Goal: Task Accomplishment & Management: Use online tool/utility

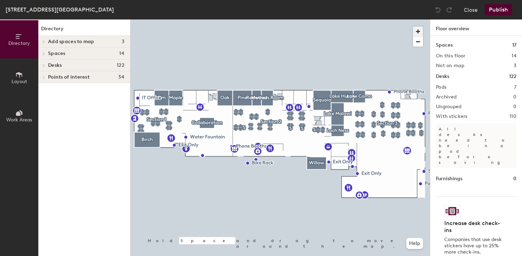
click at [420, 32] on span "button" at bounding box center [418, 31] width 10 height 10
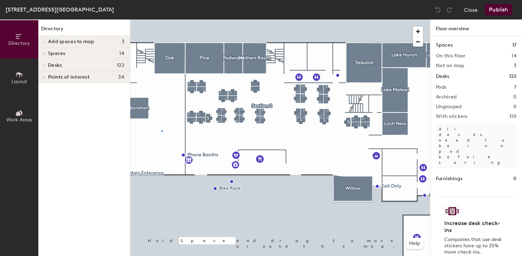
click at [161, 19] on div at bounding box center [279, 19] width 299 height 0
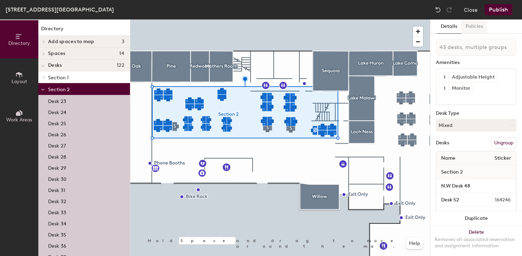
click at [475, 28] on button "Policies" at bounding box center [474, 26] width 26 height 14
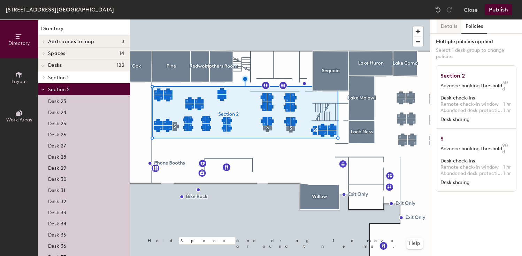
click at [453, 29] on button "Details" at bounding box center [448, 26] width 25 height 14
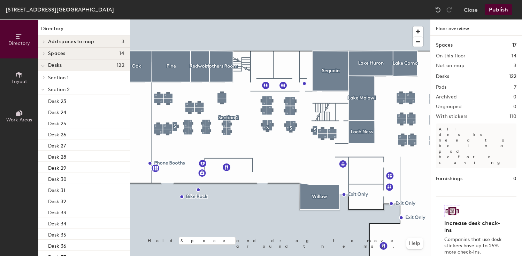
click at [65, 77] on span "Section 1" at bounding box center [58, 78] width 21 height 6
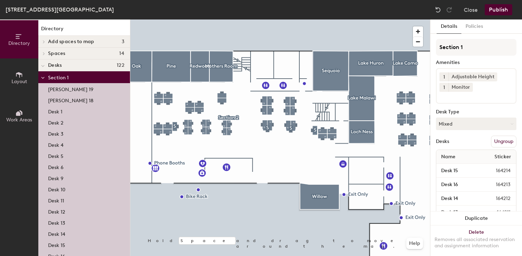
click at [27, 102] on button "Work Areas" at bounding box center [19, 116] width 38 height 38
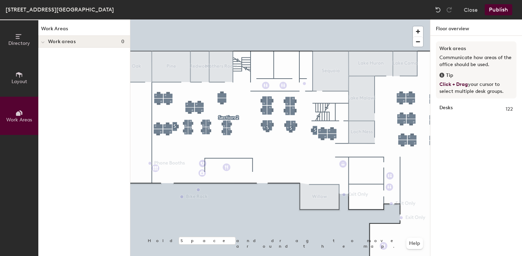
click at [79, 43] on h4 "Work areas 0" at bounding box center [86, 42] width 76 height 6
click at [472, 13] on button "Close" at bounding box center [470, 9] width 14 height 11
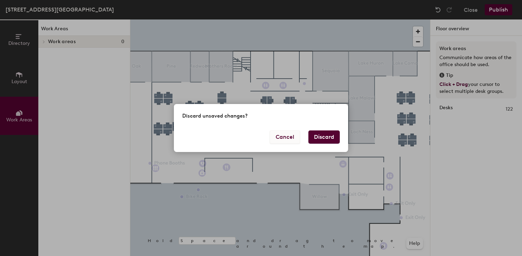
click at [285, 139] on button "Cancel" at bounding box center [284, 137] width 30 height 13
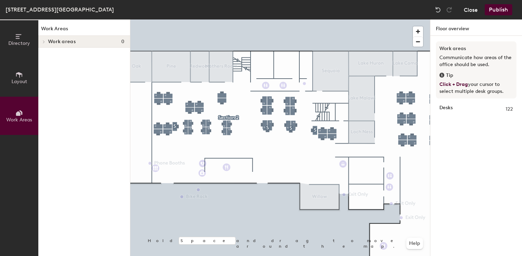
click at [474, 10] on button "Close" at bounding box center [470, 9] width 14 height 11
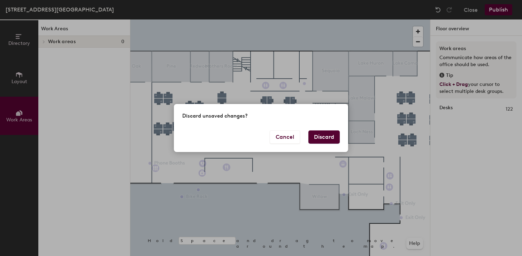
click at [324, 137] on button "Discard" at bounding box center [323, 137] width 31 height 13
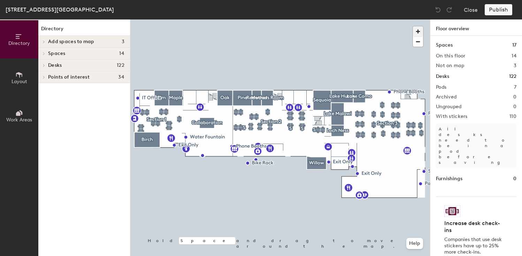
click at [418, 30] on span "button" at bounding box center [418, 31] width 10 height 10
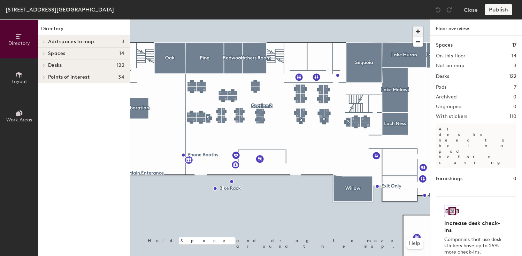
click at [418, 30] on span "button" at bounding box center [418, 31] width 10 height 10
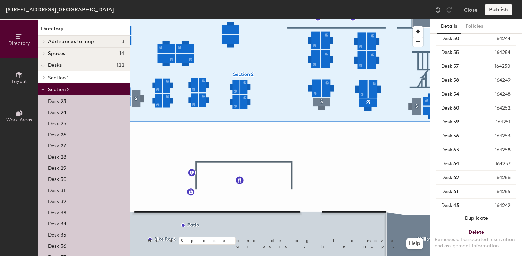
scroll to position [302, 0]
click at [370, 19] on div at bounding box center [279, 19] width 299 height 0
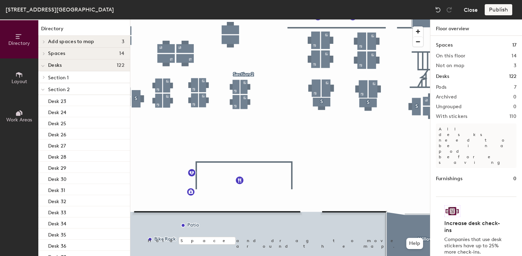
click at [474, 13] on button "Close" at bounding box center [470, 9] width 14 height 11
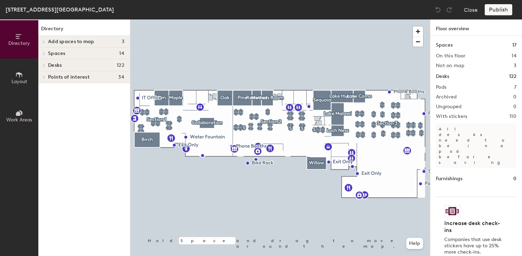
click at [120, 64] on span "122" at bounding box center [121, 66] width 8 height 6
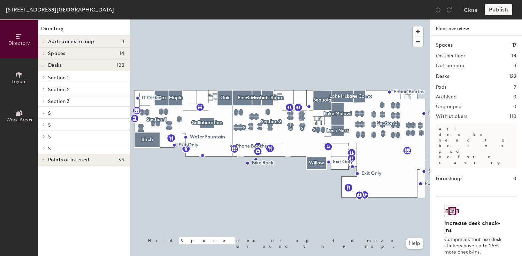
click at [103, 76] on p "Section 1" at bounding box center [86, 77] width 76 height 9
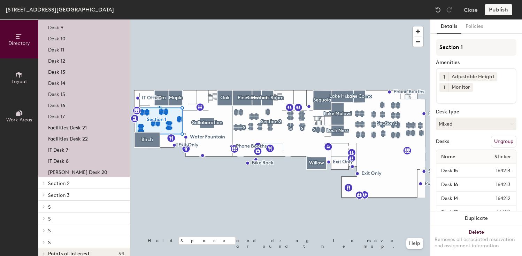
scroll to position [154, 0]
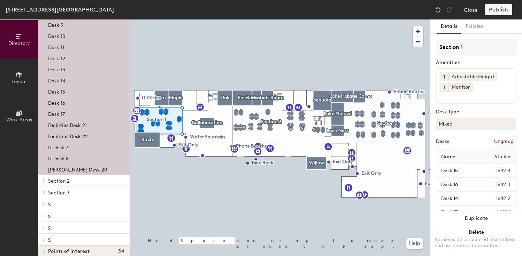
click at [64, 179] on span "Section 2" at bounding box center [59, 181] width 22 height 6
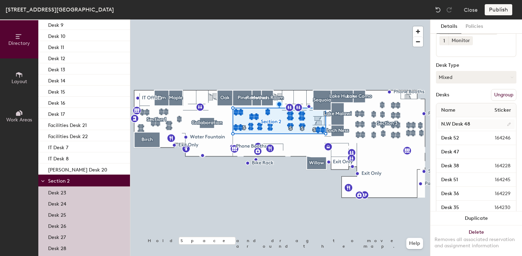
scroll to position [0, 0]
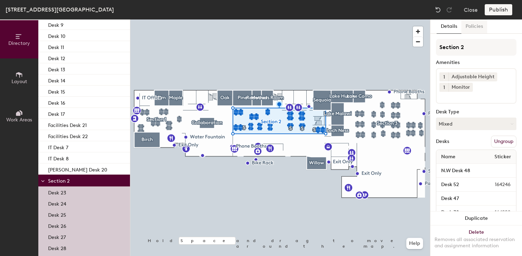
click at [474, 30] on button "Policies" at bounding box center [474, 26] width 26 height 14
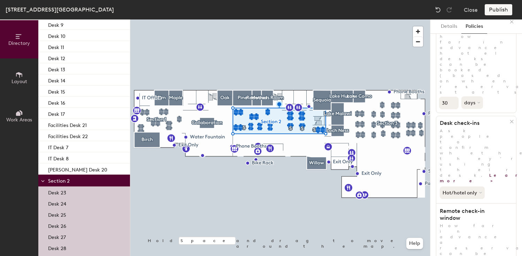
scroll to position [43, 0]
click at [481, 191] on icon at bounding box center [480, 192] width 3 height 3
click at [498, 183] on div "Hot/hotel only All desk types Hot/hotel only" at bounding box center [476, 190] width 80 height 15
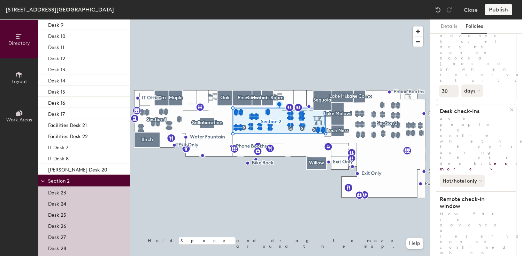
scroll to position [57, 0]
click at [479, 177] on icon at bounding box center [480, 178] width 3 height 3
click at [494, 170] on div "Hot/hotel only" at bounding box center [476, 177] width 80 height 15
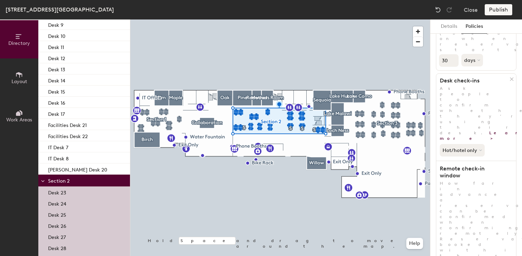
scroll to position [92, 0]
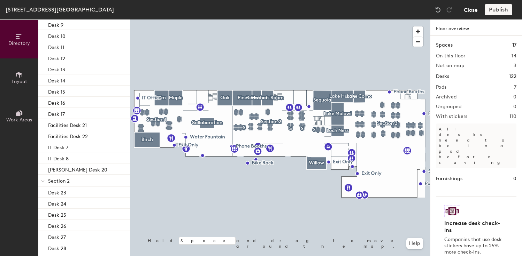
click at [471, 9] on button "Close" at bounding box center [470, 9] width 14 height 11
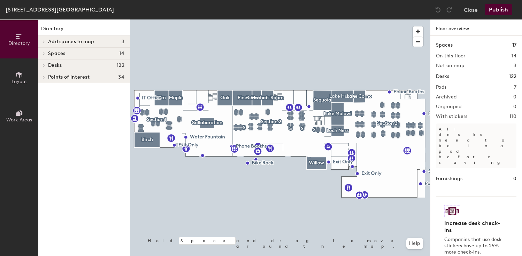
click at [247, 19] on div at bounding box center [279, 19] width 299 height 0
click at [416, 30] on span "button" at bounding box center [418, 31] width 10 height 10
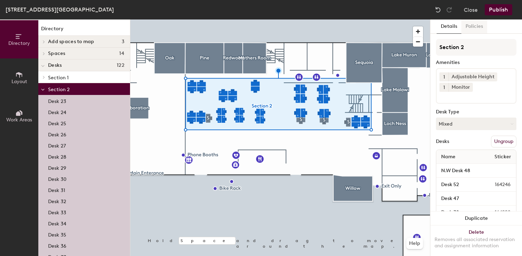
click at [478, 27] on button "Policies" at bounding box center [474, 26] width 26 height 14
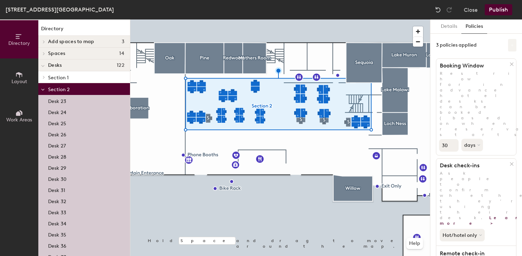
click at [512, 47] on button at bounding box center [512, 45] width 8 height 13
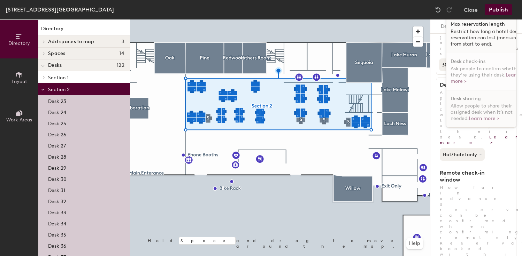
scroll to position [92, 0]
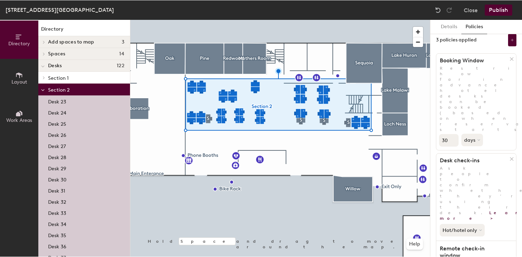
scroll to position [0, 0]
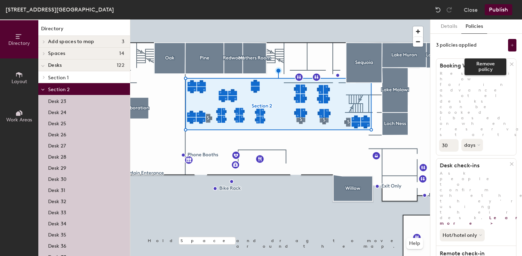
click at [511, 63] on icon at bounding box center [511, 64] width 5 height 5
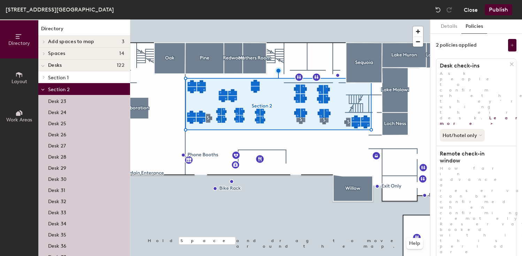
click at [474, 10] on button "Close" at bounding box center [470, 9] width 14 height 11
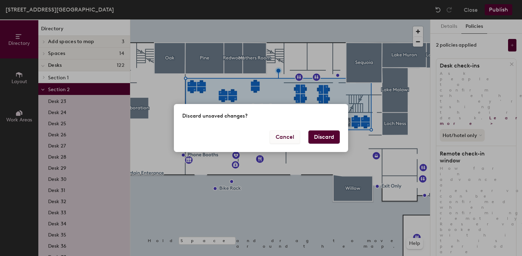
click at [277, 141] on button "Cancel" at bounding box center [284, 137] width 30 height 13
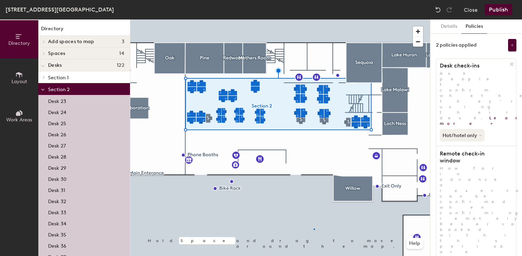
click at [313, 19] on div at bounding box center [279, 19] width 299 height 0
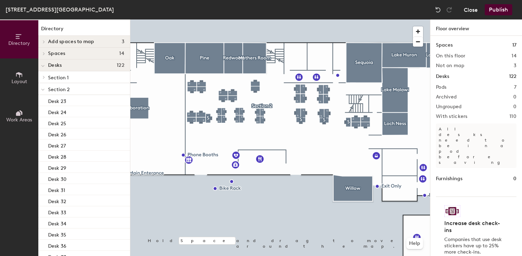
click at [467, 12] on button "Close" at bounding box center [470, 9] width 14 height 11
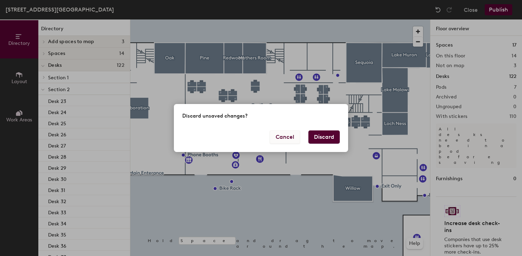
click at [285, 136] on button "Cancel" at bounding box center [284, 137] width 30 height 13
